Goal: Task Accomplishment & Management: Manage account settings

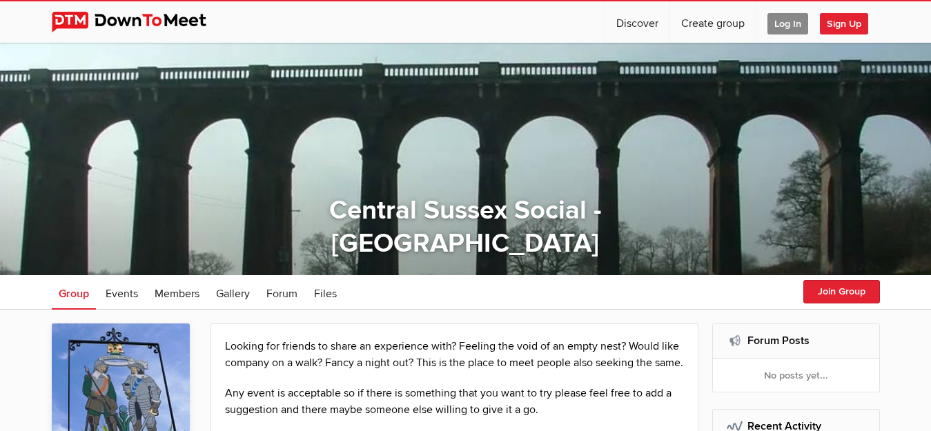
click at [780, 23] on span "Log In" at bounding box center [787, 23] width 41 height 21
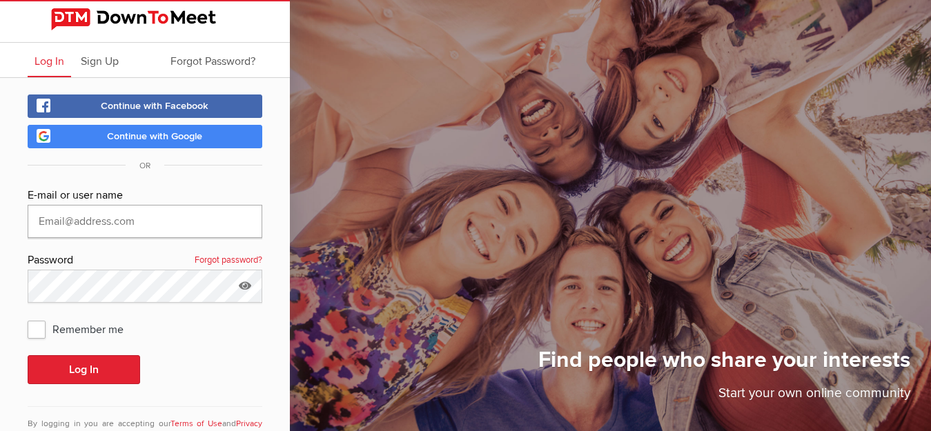
click at [206, 217] on input "text" at bounding box center [145, 221] width 235 height 33
type input "[EMAIL_ADDRESS][DOMAIN_NAME]"
click at [31, 330] on span "Remember me" at bounding box center [83, 329] width 110 height 25
click at [28, 317] on input "Remember me" at bounding box center [27, 316] width 1 height 1
checkbox input "true"
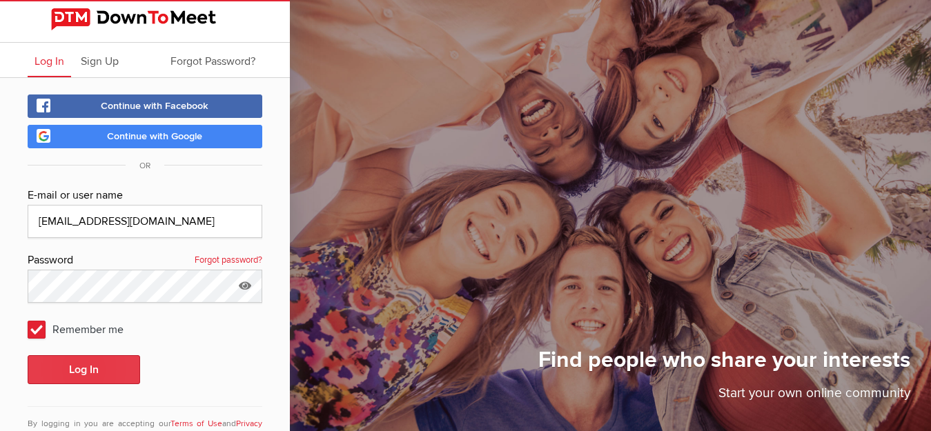
click at [46, 363] on button "Log In" at bounding box center [84, 369] width 112 height 29
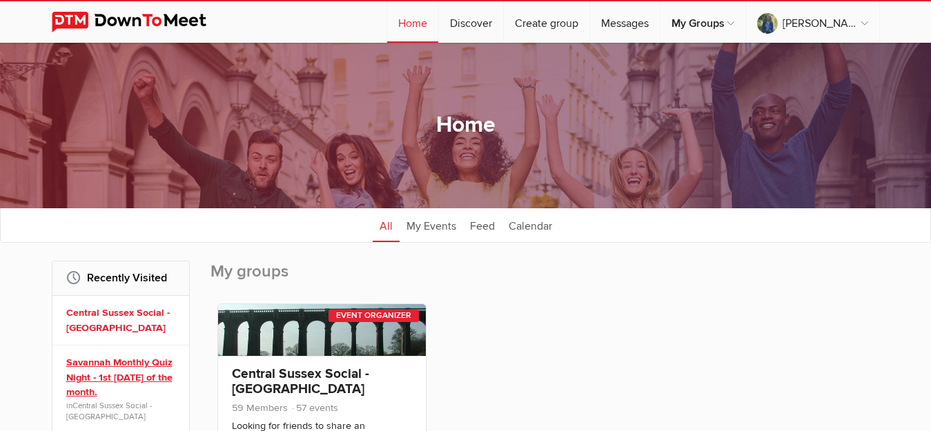
click at [91, 373] on link "Savannah Monthly Quiz Night - 1st [DATE] of the month." at bounding box center [122, 377] width 113 height 45
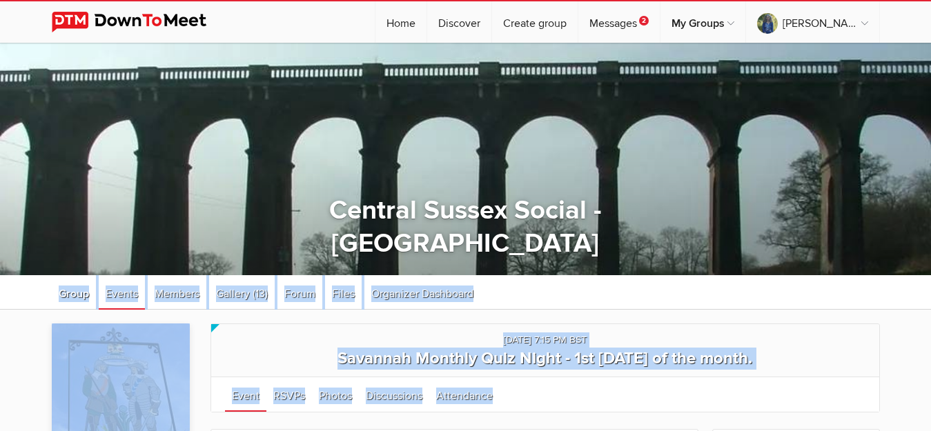
click at [505, 288] on ul "Group Events Members Gallery (13) More Forum Files Organizer Dashboard Forum Fi…" at bounding box center [466, 292] width 828 height 35
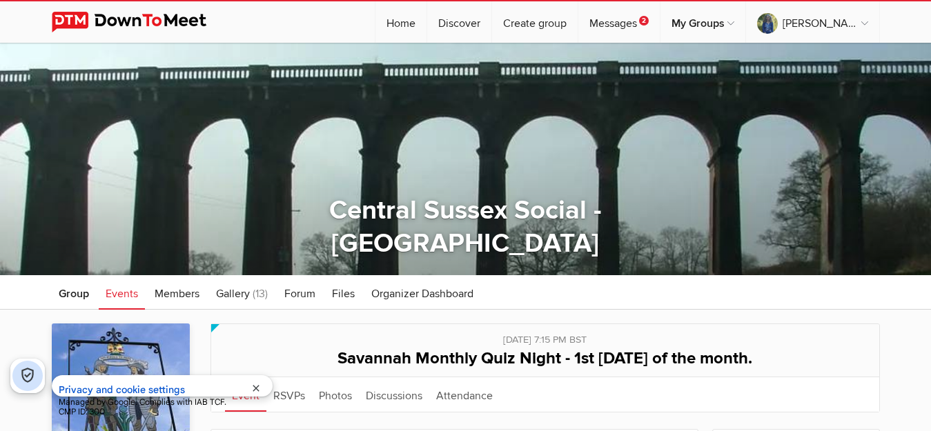
scroll to position [377, 0]
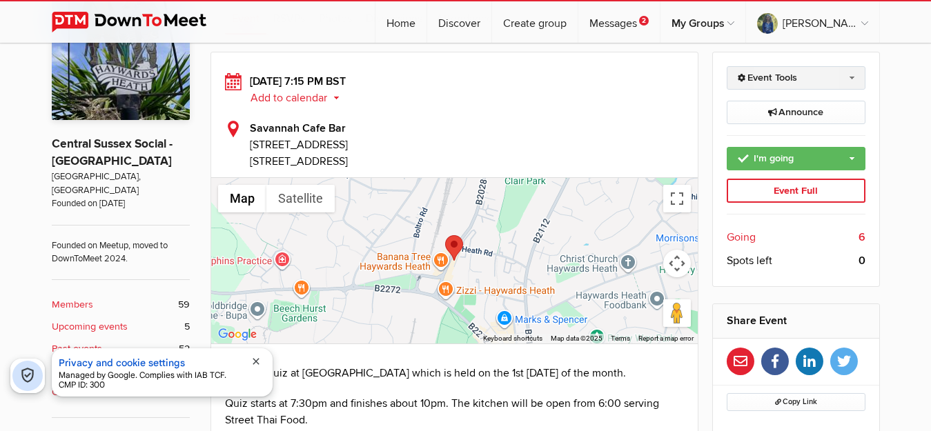
click at [851, 79] on link "Event Tools" at bounding box center [796, 77] width 139 height 23
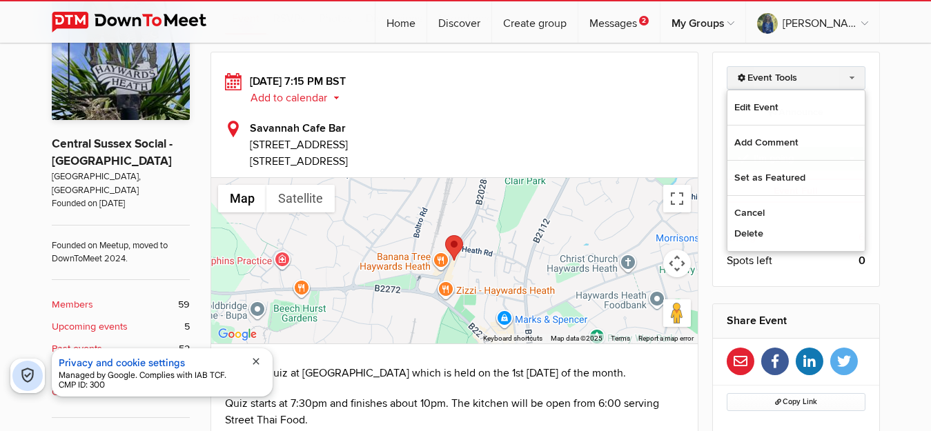
click at [851, 79] on link "Event Tools" at bounding box center [796, 77] width 139 height 23
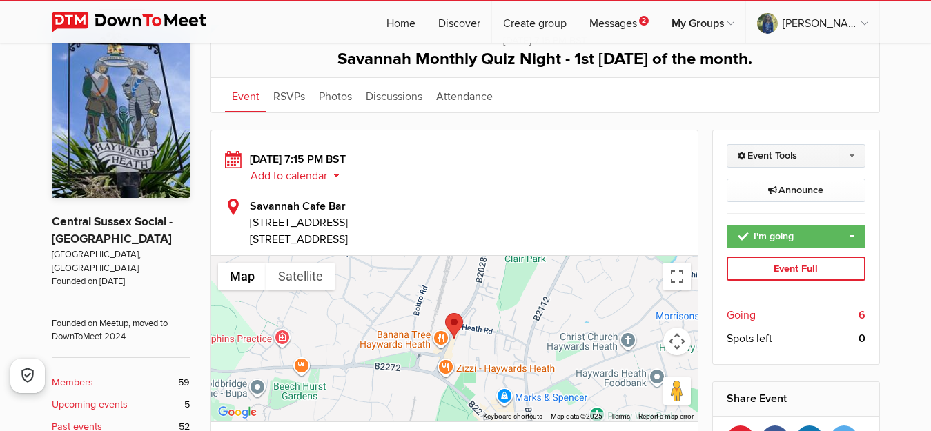
scroll to position [293, 0]
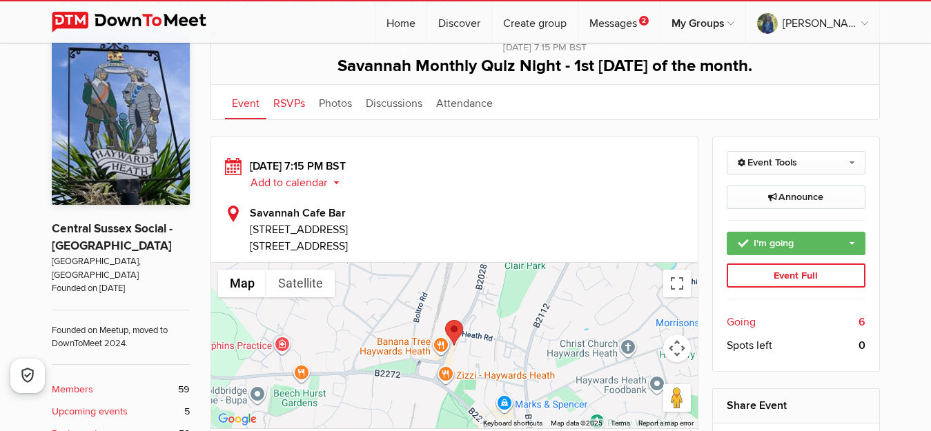
click at [285, 103] on link "RSVPs" at bounding box center [289, 102] width 46 height 35
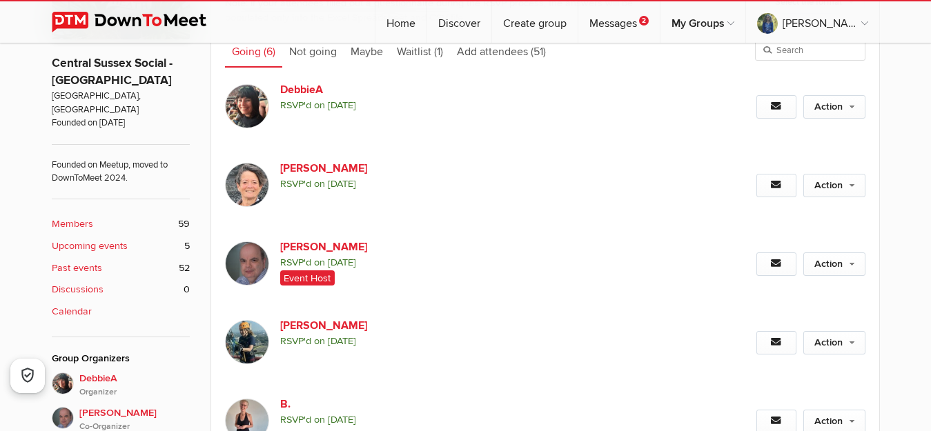
scroll to position [453, 0]
